Goal: Task Accomplishment & Management: Complete application form

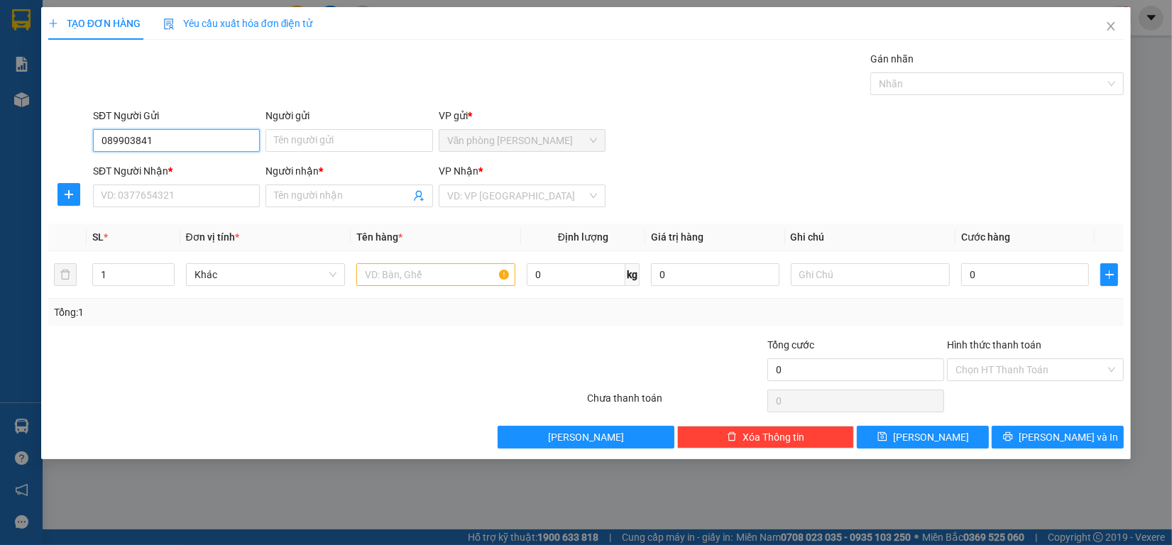
type input "0899038411"
click at [181, 165] on div "0899038411 - DUY" at bounding box center [177, 170] width 150 height 16
type input "DUY"
type input "0939330099"
type input "Minh"
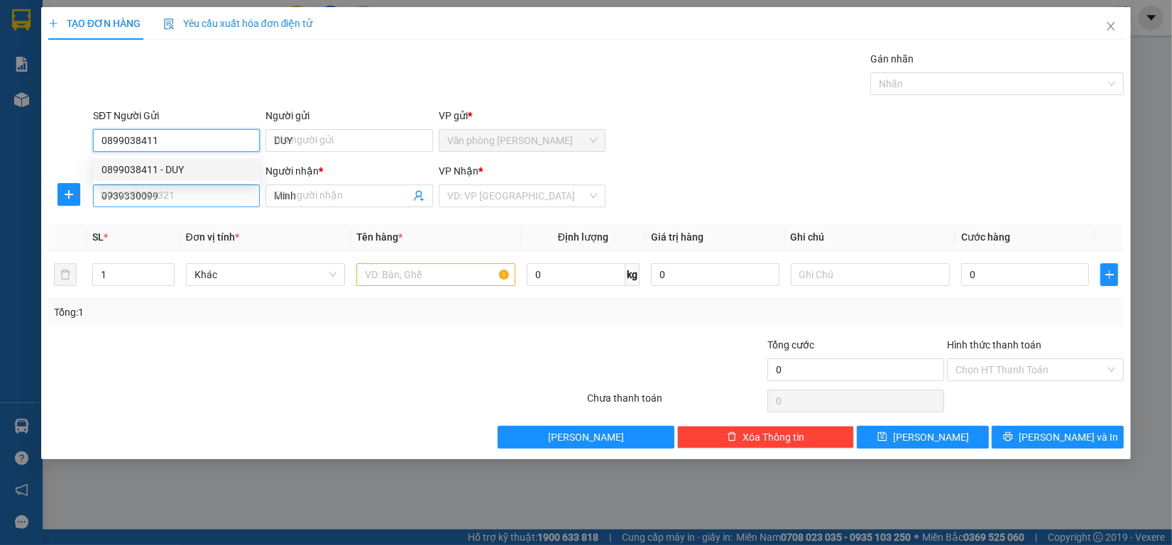
type input "60.000"
type input "0899038411"
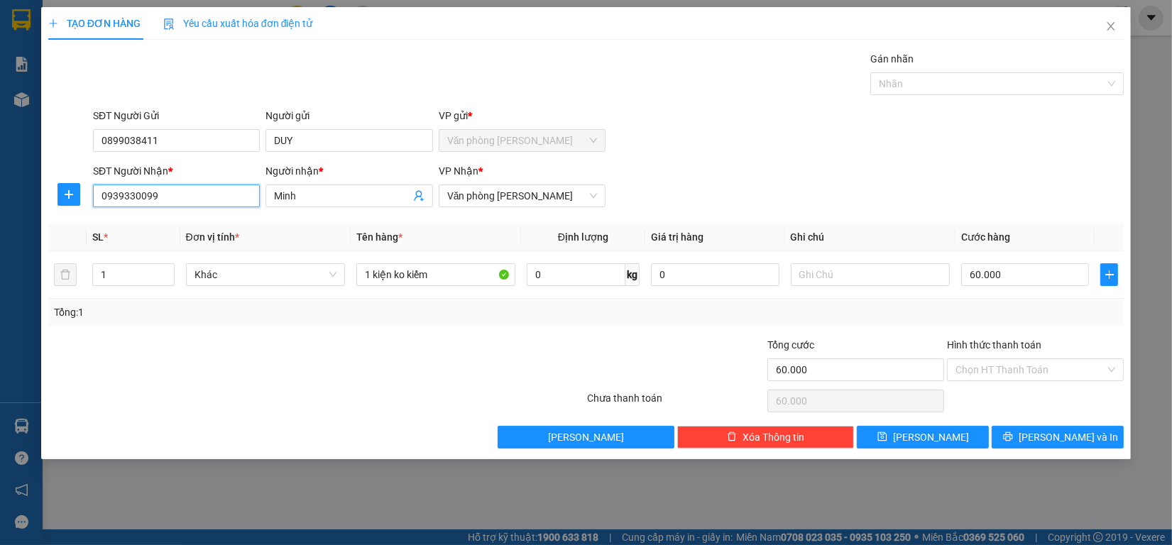
drag, startPoint x: 197, startPoint y: 197, endPoint x: 0, endPoint y: 165, distance: 200.0
click at [0, 165] on div "TẠO ĐƠN HÀNG Yêu cầu xuất hóa đơn điện tử Transit Pickup Surcharge Ids Transit …" at bounding box center [586, 272] width 1172 height 545
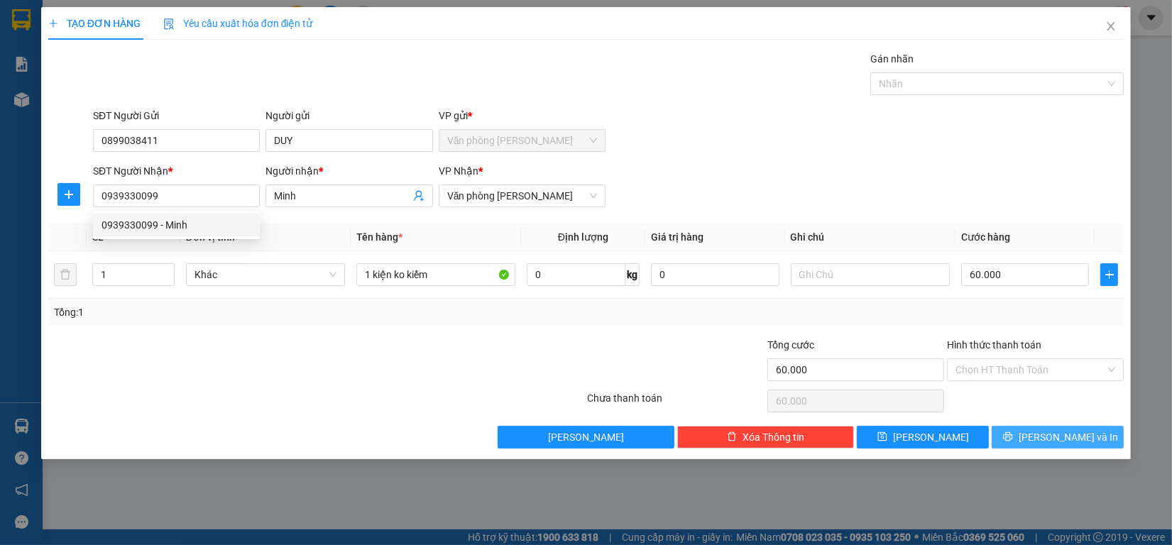
click at [1069, 444] on span "[PERSON_NAME] và In" at bounding box center [1068, 438] width 99 height 16
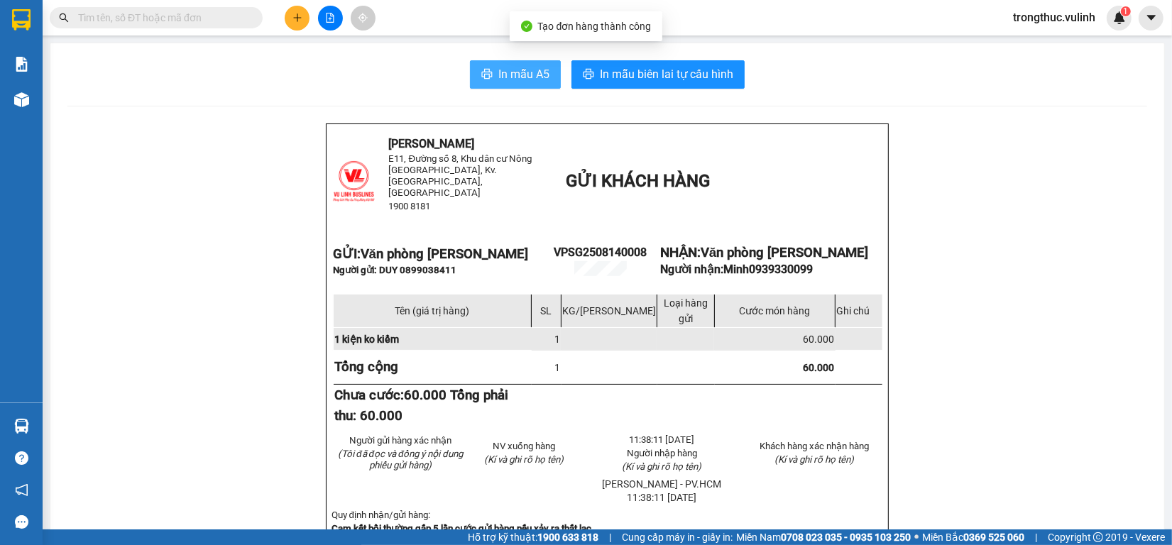
click at [534, 72] on span "In mẫu A5" at bounding box center [523, 74] width 51 height 18
click at [292, 15] on button at bounding box center [297, 18] width 25 height 25
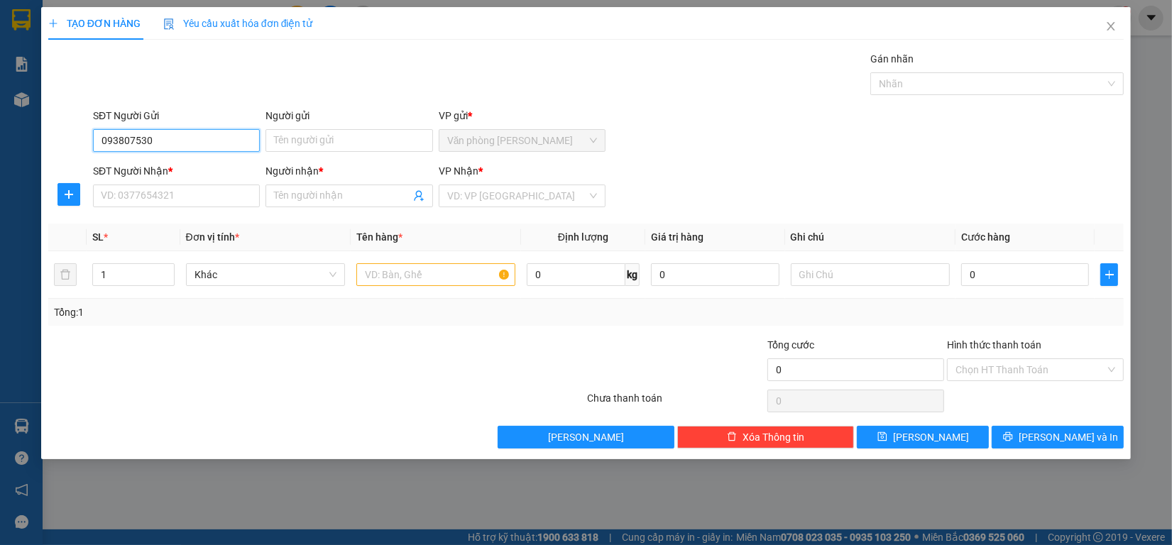
type input "0938075307"
click at [190, 176] on div "0938075307 - Viện máy in Toàn Thân" at bounding box center [184, 170] width 165 height 16
type input "Viện máy in Toàn Thân"
type input "0939522996"
type input "anh hiệp"
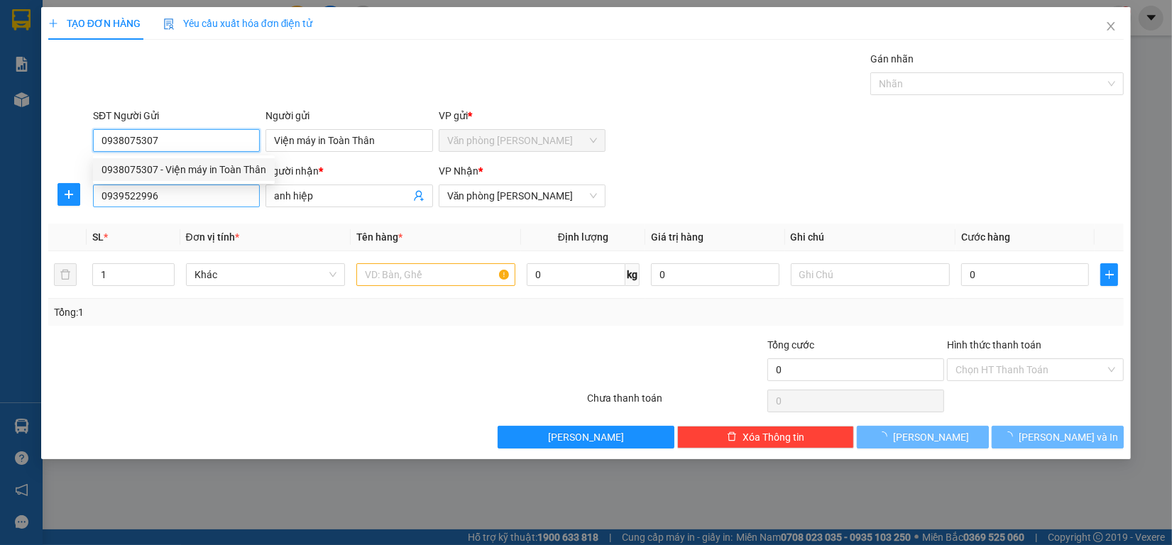
type input "60.000"
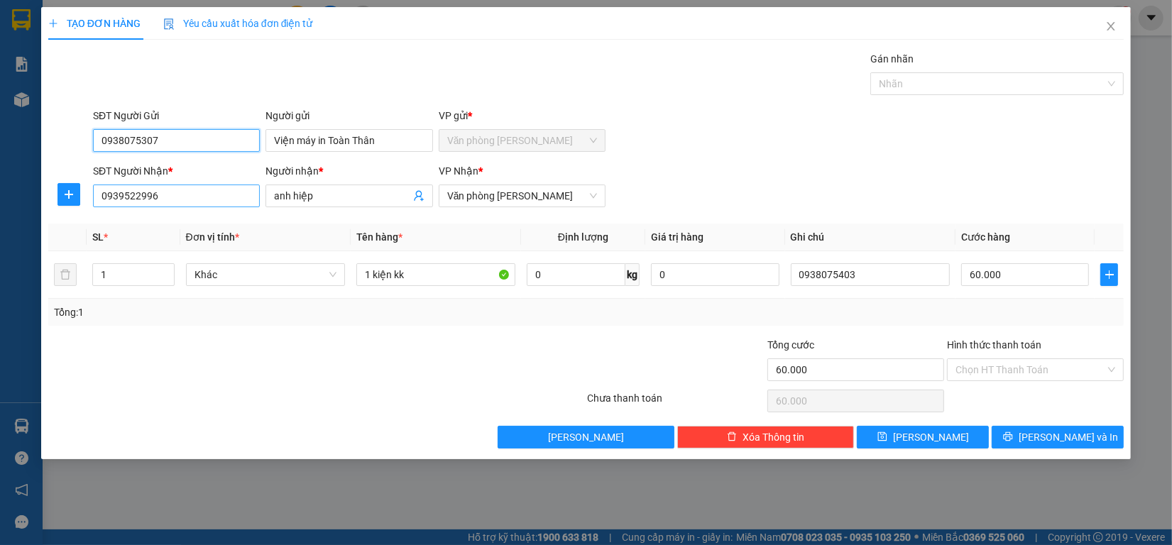
type input "0938075307"
drag, startPoint x: 205, startPoint y: 192, endPoint x: 0, endPoint y: 136, distance: 212.1
click at [0, 136] on div "TẠO ĐƠN HÀNG Yêu cầu xuất hóa đơn điện tử Transit Pickup Surcharge Ids Transit …" at bounding box center [586, 272] width 1172 height 545
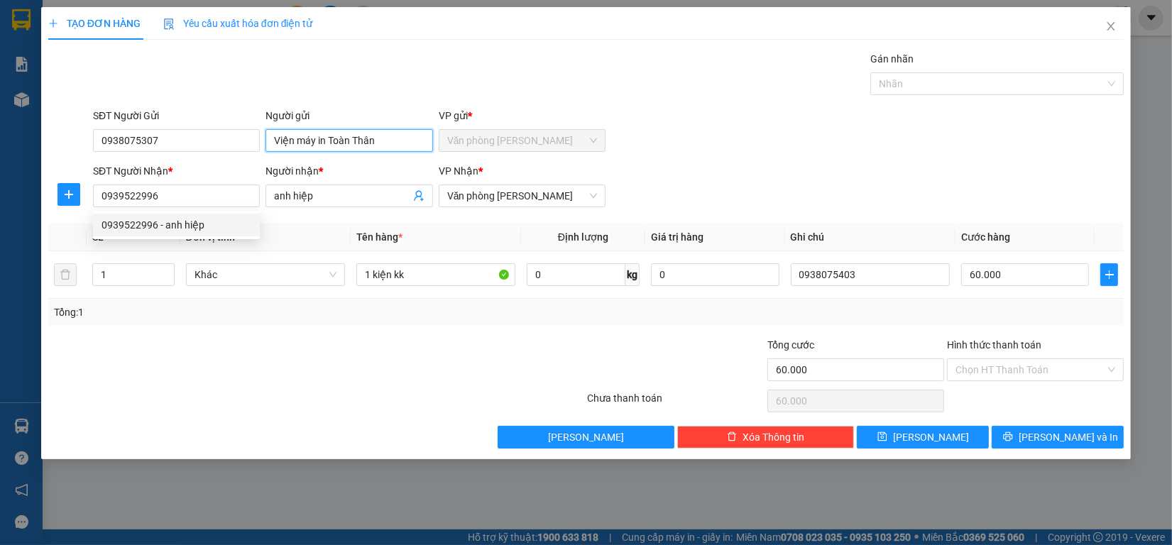
click at [385, 143] on input "Viện máy in Toàn Thân" at bounding box center [349, 140] width 167 height 23
click at [403, 136] on input "Viện máy in Toàn Ta" at bounding box center [349, 140] width 167 height 23
type input "Viện máy in Toàn Tâm"
click at [1059, 295] on td "60.000" at bounding box center [1026, 275] width 140 height 48
click at [1054, 292] on td "60.000" at bounding box center [1026, 275] width 140 height 48
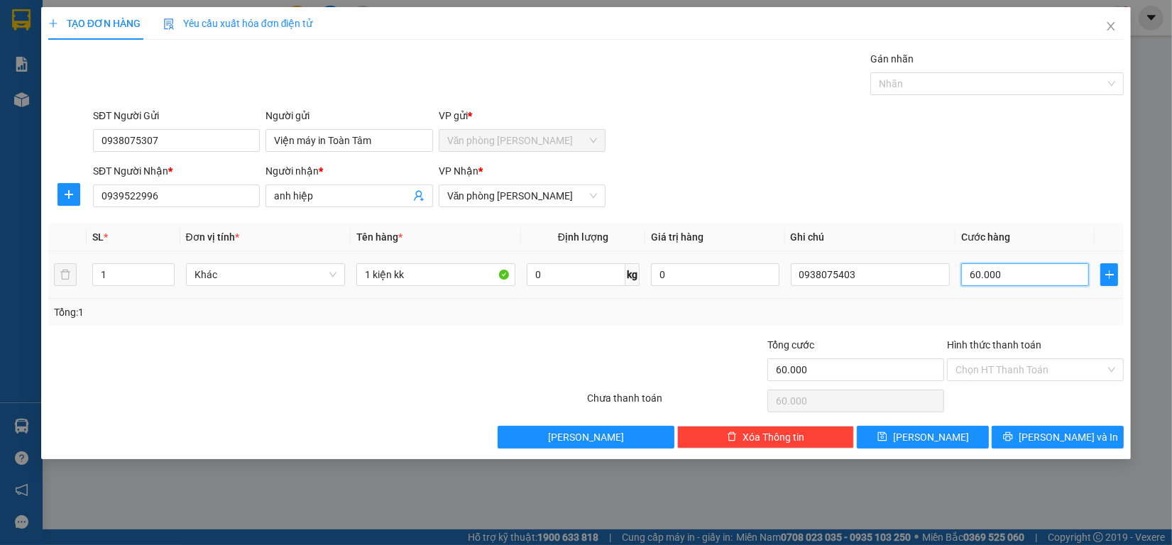
click at [1052, 280] on input "60.000" at bounding box center [1025, 274] width 129 height 23
click at [1045, 449] on div "TẠO ĐƠN HÀNG Yêu cầu xuất hóa đơn điện tử Transit Pickup Surcharge Ids Transit …" at bounding box center [586, 233] width 1090 height 452
click at [1045, 441] on button "[PERSON_NAME] và In" at bounding box center [1058, 437] width 132 height 23
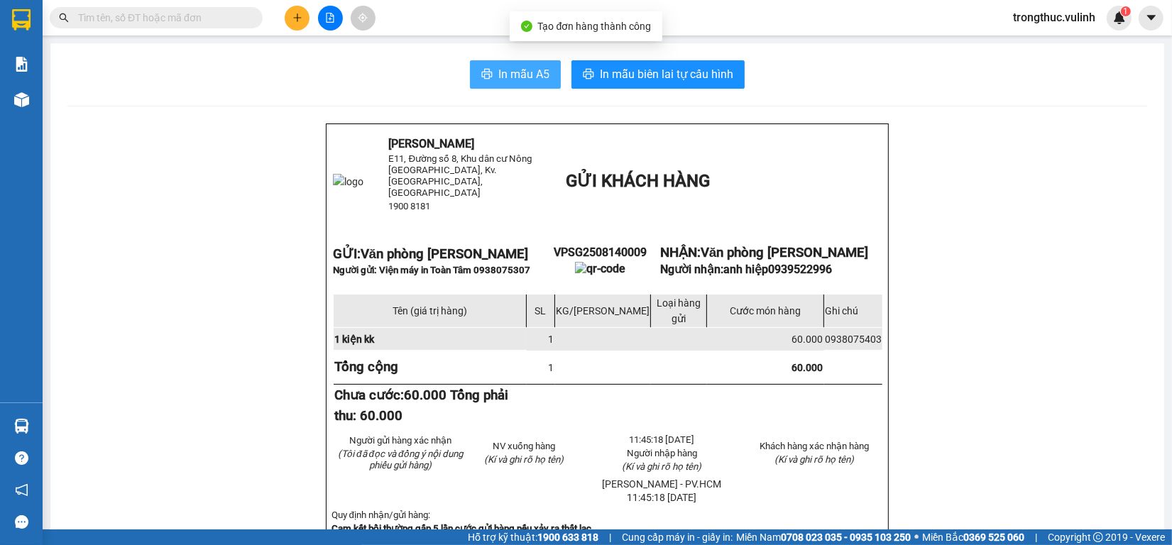
click at [476, 84] on button "In mẫu A5" at bounding box center [515, 74] width 91 height 28
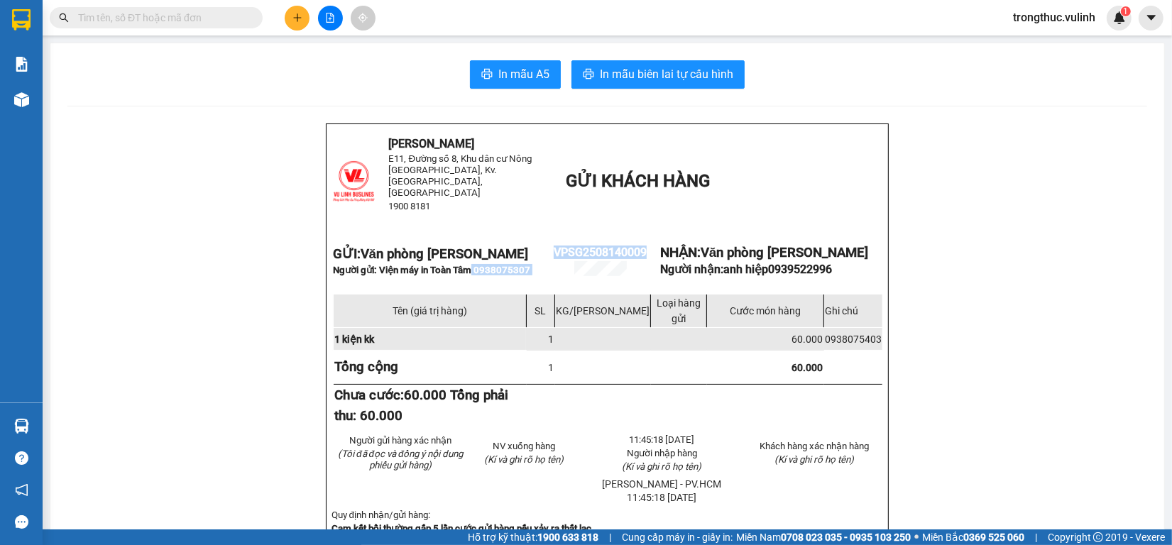
drag, startPoint x: 538, startPoint y: 261, endPoint x: 474, endPoint y: 257, distance: 64.1
click at [474, 257] on tr "GỬI: Văn phòng [PERSON_NAME] Người gửi: Viện máy in [GEOGRAPHIC_DATA] Tâm 09380…" at bounding box center [610, 260] width 556 height 63
click at [533, 214] on p at bounding box center [476, 219] width 175 height 11
drag, startPoint x: 477, startPoint y: 258, endPoint x: 529, endPoint y: 263, distance: 52.1
click at [529, 265] on span "Người gửi: Viện máy in Toàn Tâm 0938075307" at bounding box center [431, 270] width 197 height 11
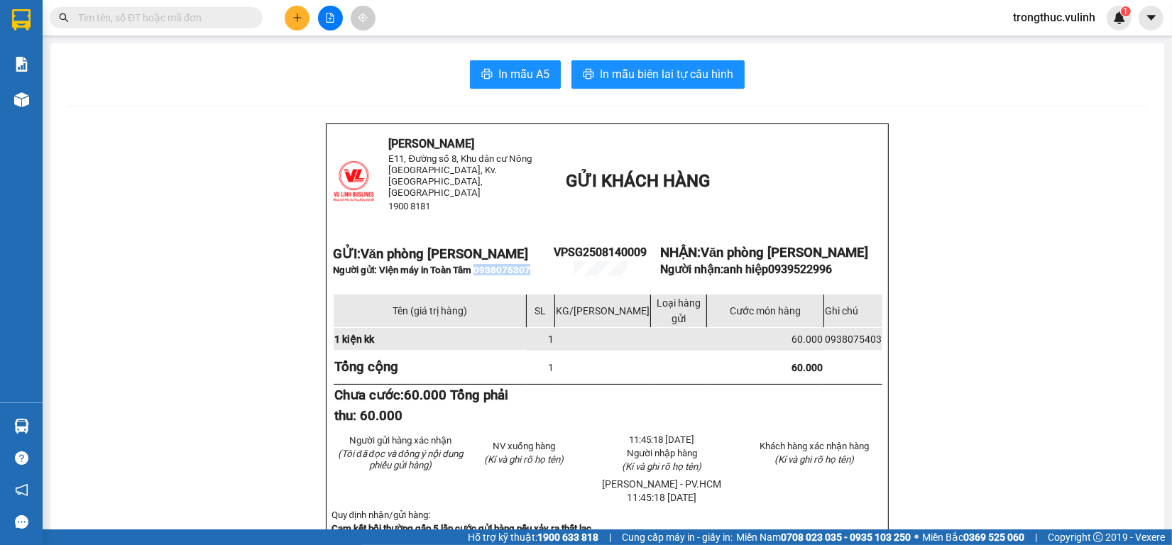
copy span "0938075307"
click at [156, 8] on span at bounding box center [156, 17] width 213 height 21
click at [156, 16] on input "text" at bounding box center [162, 18] width 168 height 16
paste input "0938075307"
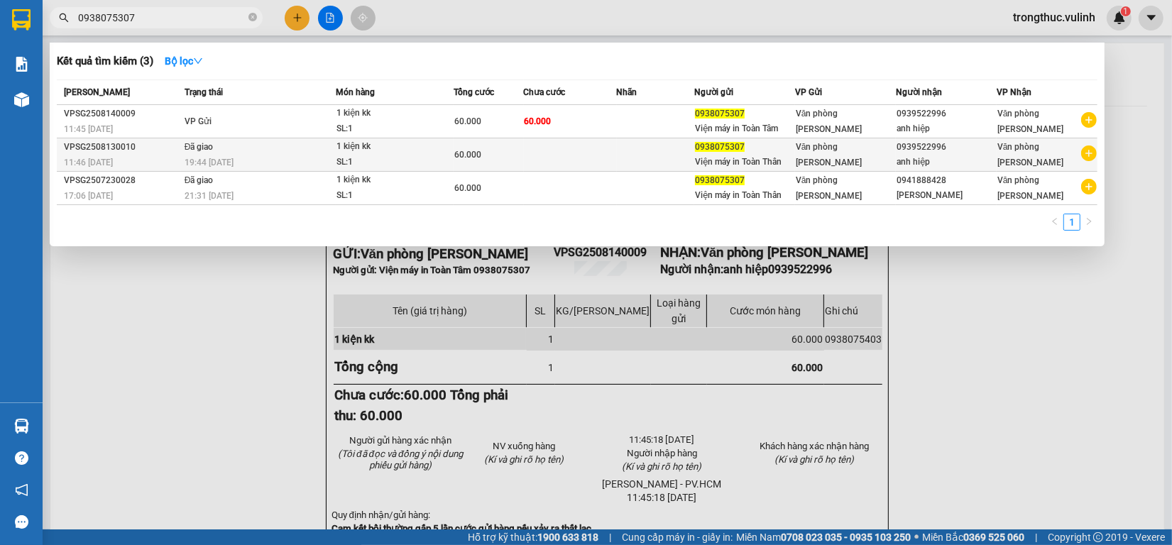
type input "0938075307"
drag, startPoint x: 315, startPoint y: 151, endPoint x: 321, endPoint y: 147, distance: 7.7
click at [321, 147] on td "Đã giao 19:44 [DATE]" at bounding box center [258, 154] width 155 height 33
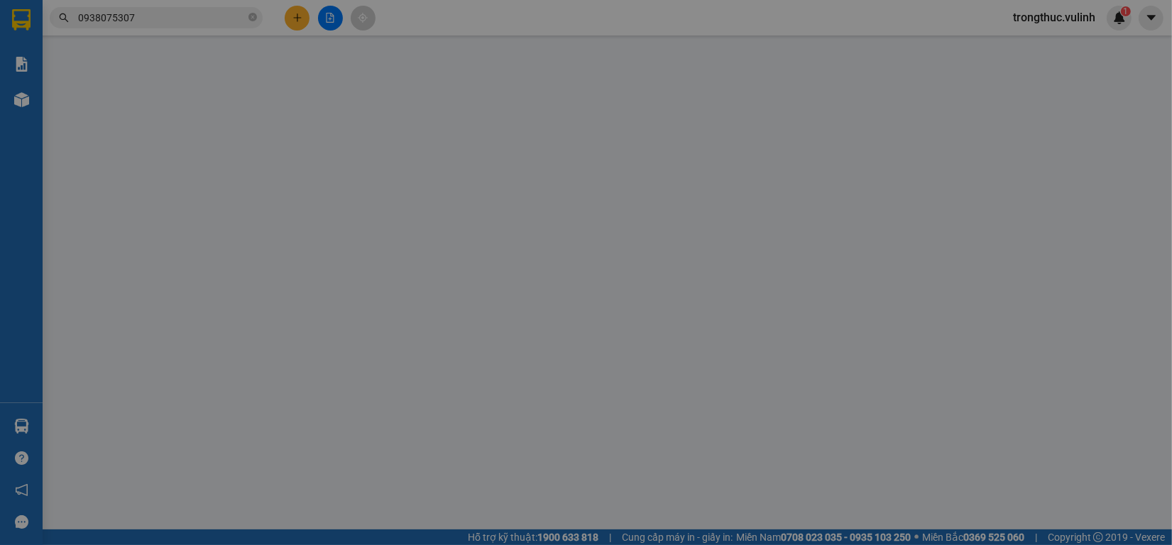
type input "0938075307"
type input "Viện máy in Toàn Thân"
type input "0939522996"
type input "anh hiệp"
type input "60.000"
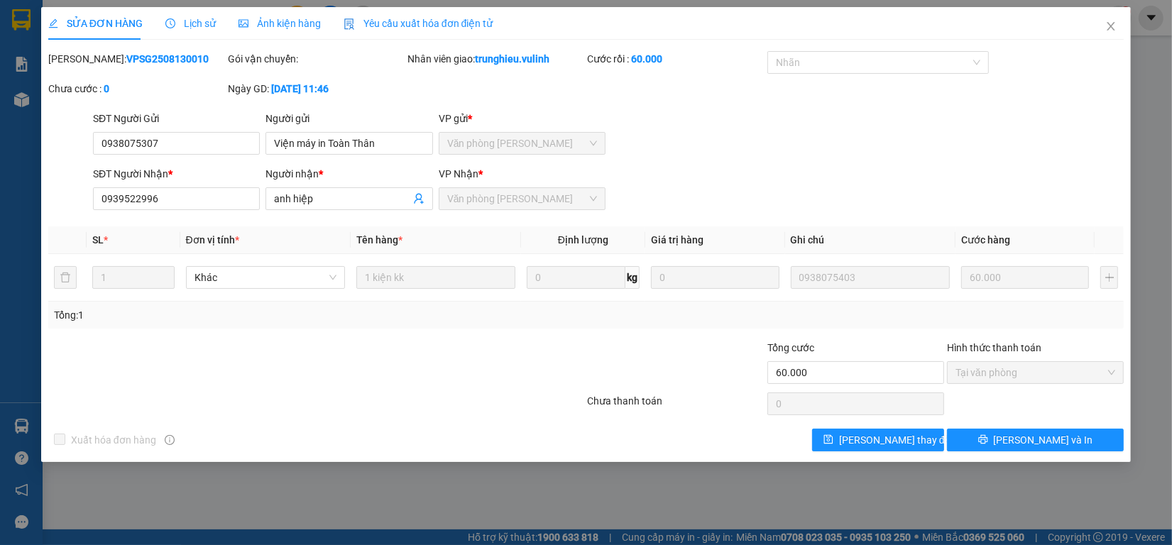
click at [172, 20] on icon "clock-circle" at bounding box center [170, 23] width 10 height 10
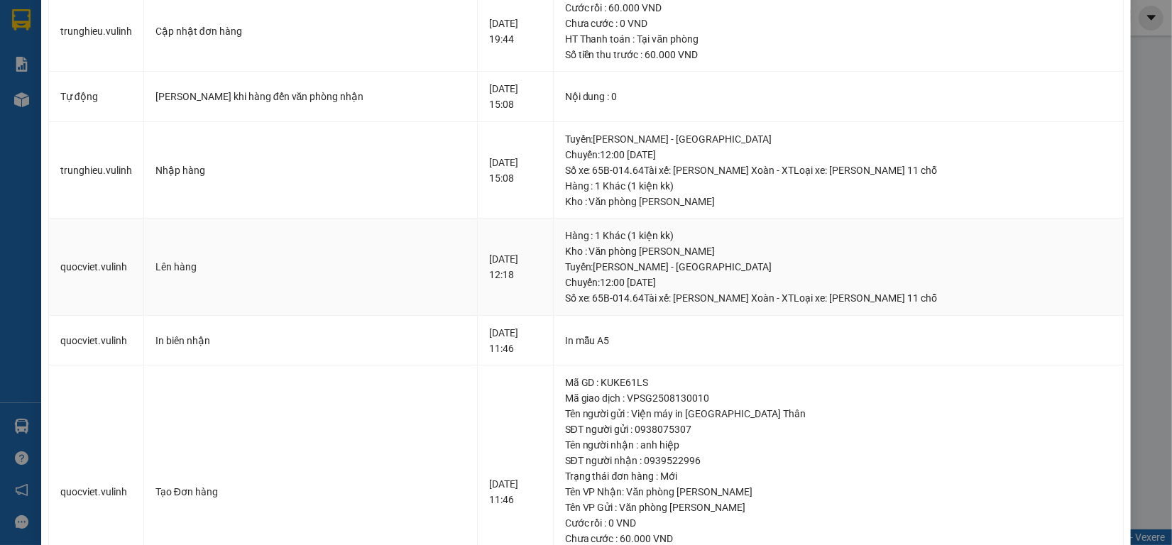
scroll to position [368, 0]
